Goal: Find specific page/section: Find specific page/section

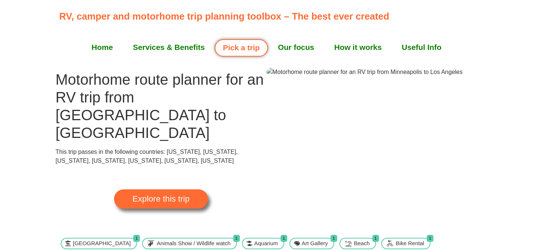
click at [145, 195] on span "Explore this trip" at bounding box center [160, 199] width 57 height 8
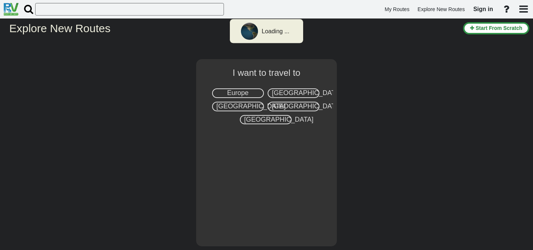
select select "number:2"
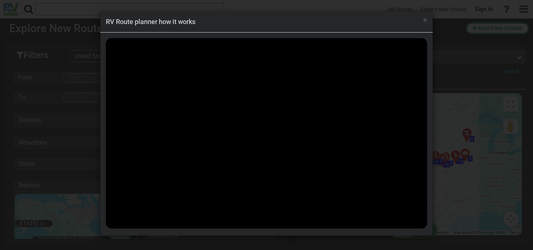
scroll to position [19833, 0]
